Goal: Navigation & Orientation: Find specific page/section

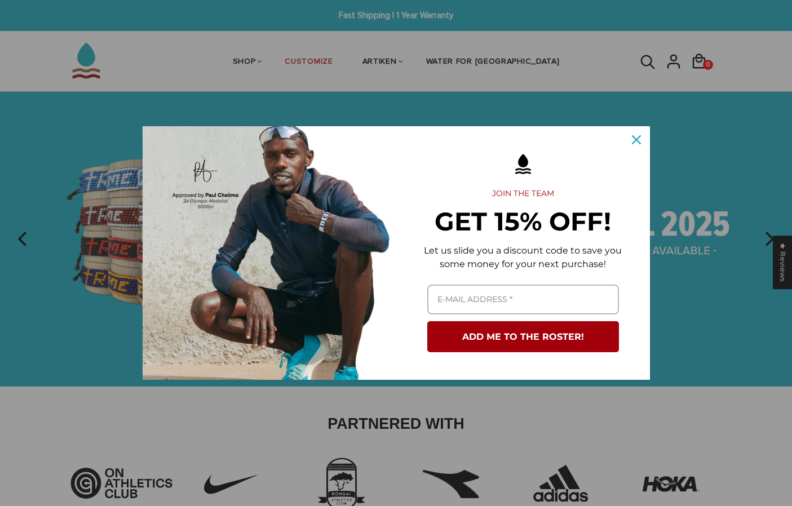
click at [636, 144] on div "Close" at bounding box center [636, 140] width 18 height 18
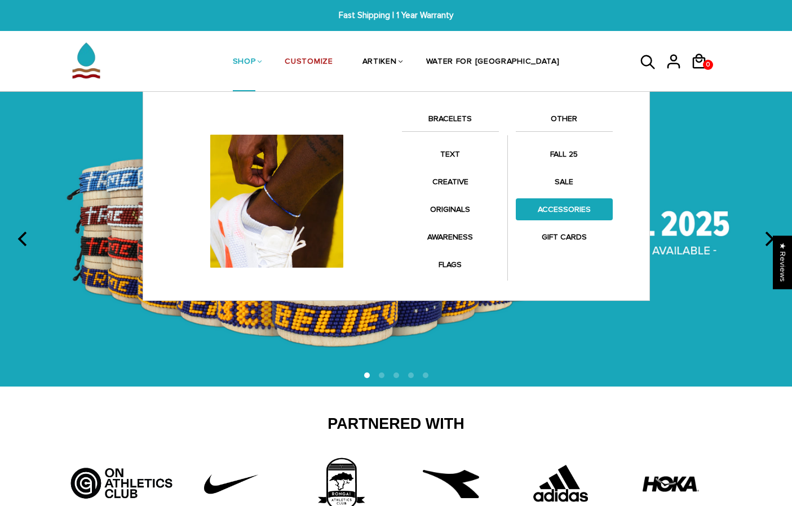
click at [544, 204] on link "ACCESSORIES" at bounding box center [564, 209] width 97 height 22
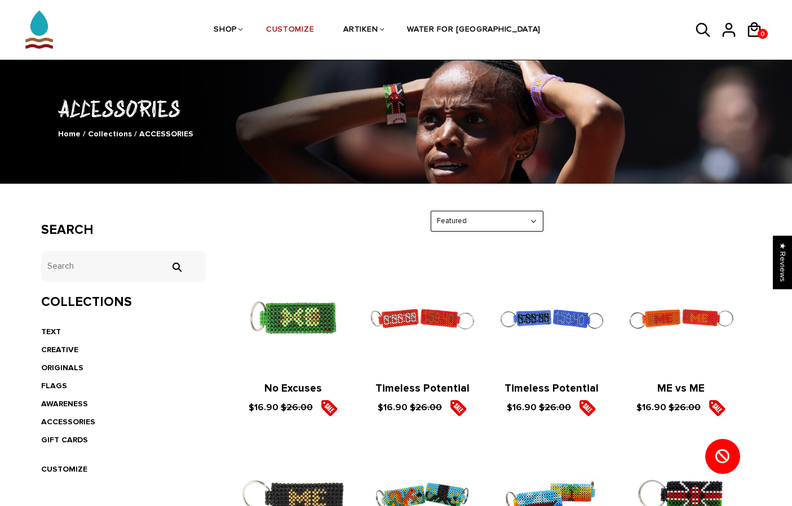
scroll to position [106, 0]
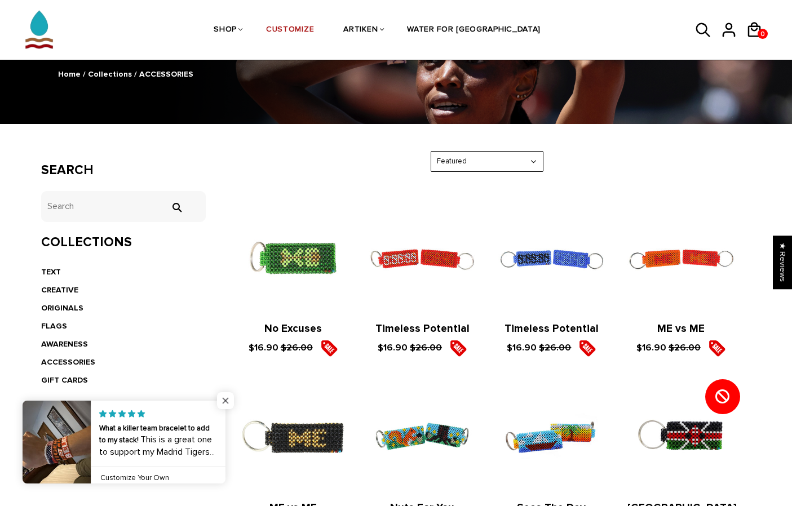
click at [224, 397] on span "Close popup widget" at bounding box center [225, 400] width 17 height 17
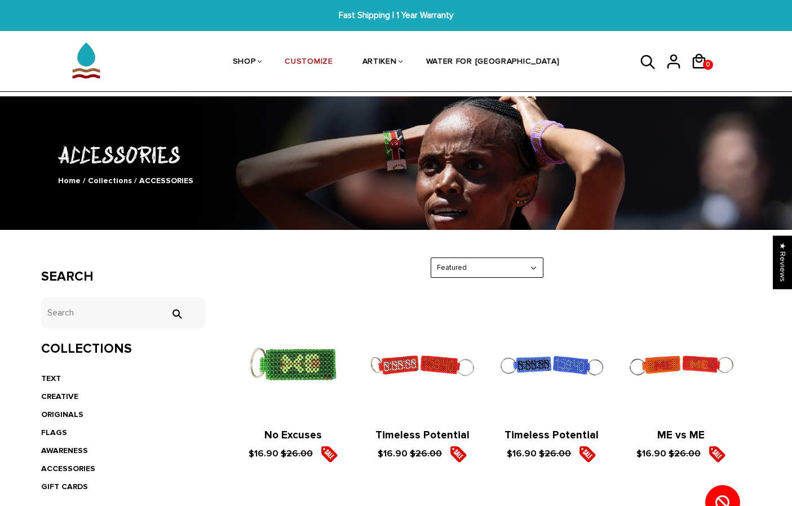
scroll to position [0, 0]
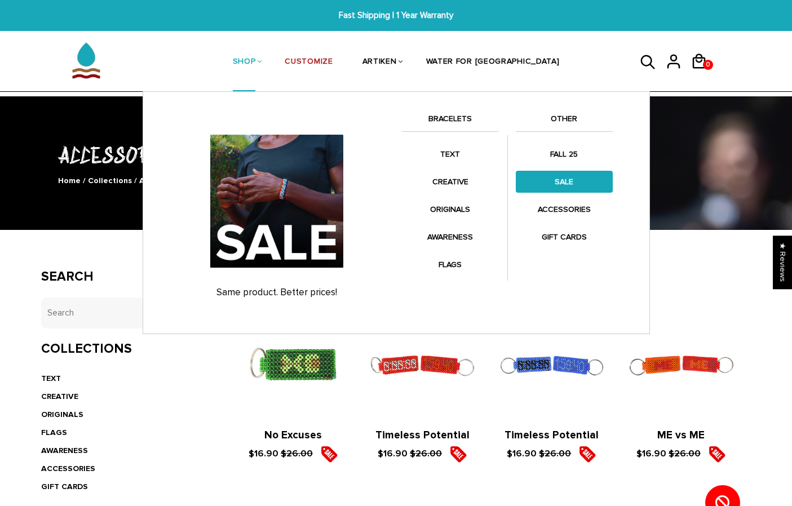
click at [554, 176] on link "SALE" at bounding box center [564, 182] width 97 height 22
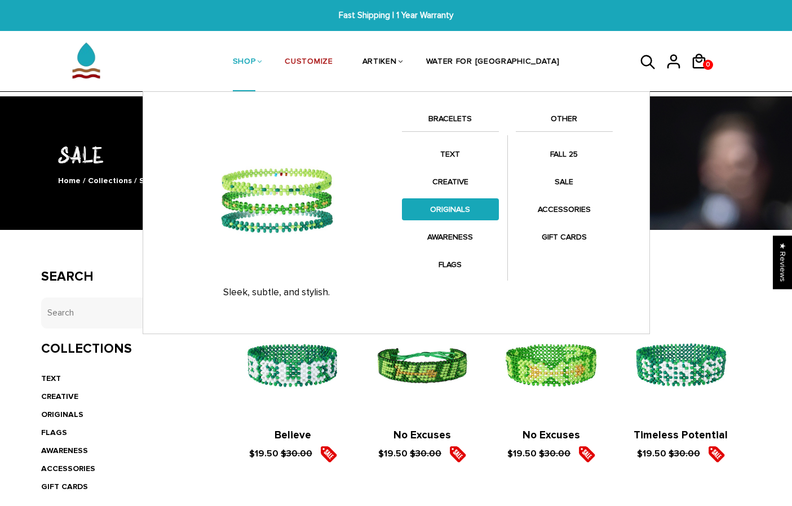
click at [463, 211] on link "ORIGINALS" at bounding box center [450, 209] width 97 height 22
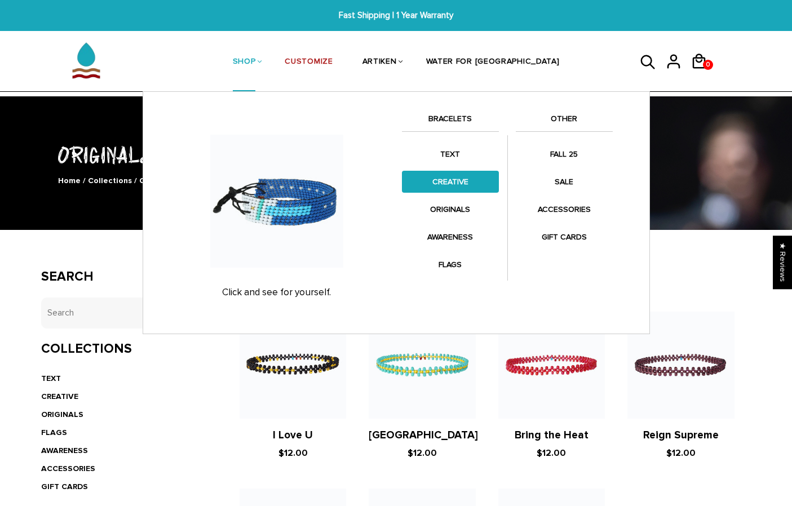
click at [474, 176] on link "CREATIVE" at bounding box center [450, 182] width 97 height 22
